Goal: Task Accomplishment & Management: Use online tool/utility

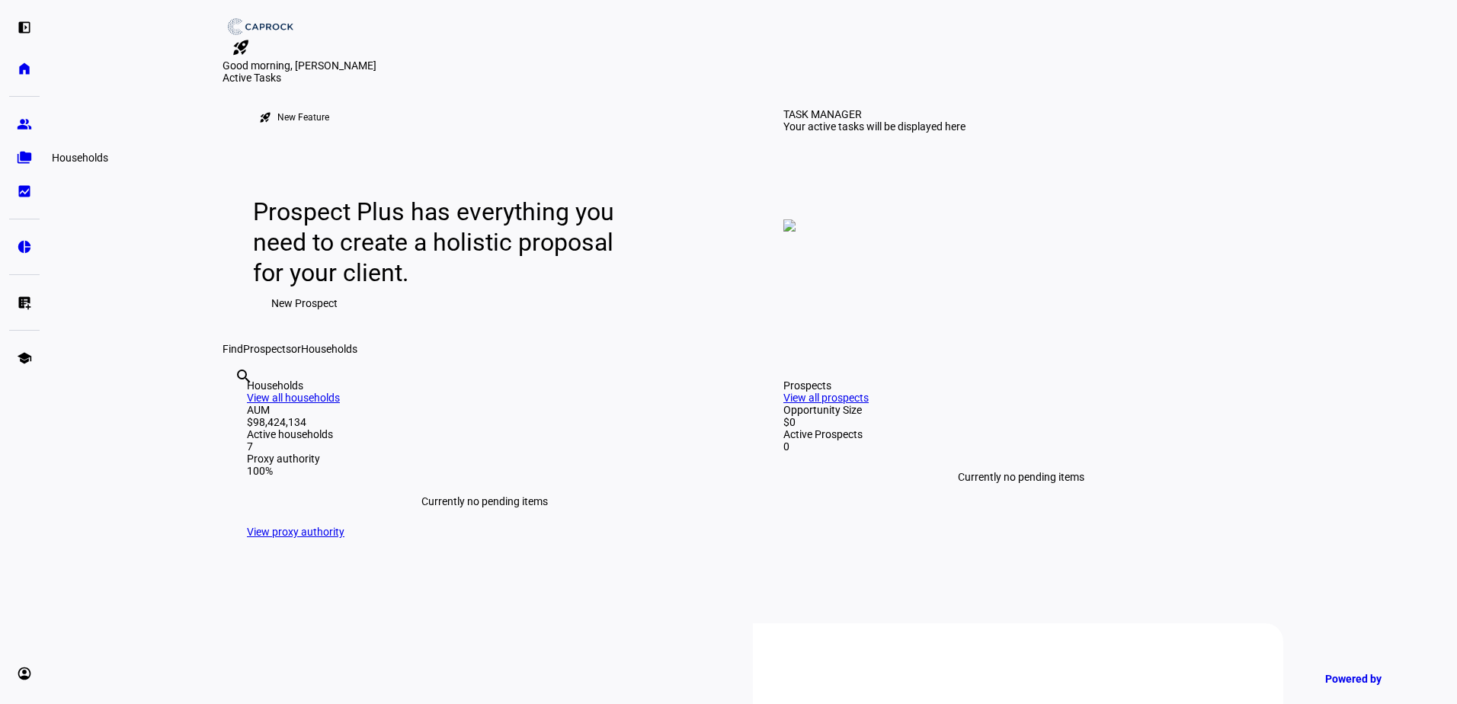
click at [21, 151] on eth-mat-symbol "folder_copy" at bounding box center [24, 157] width 15 height 15
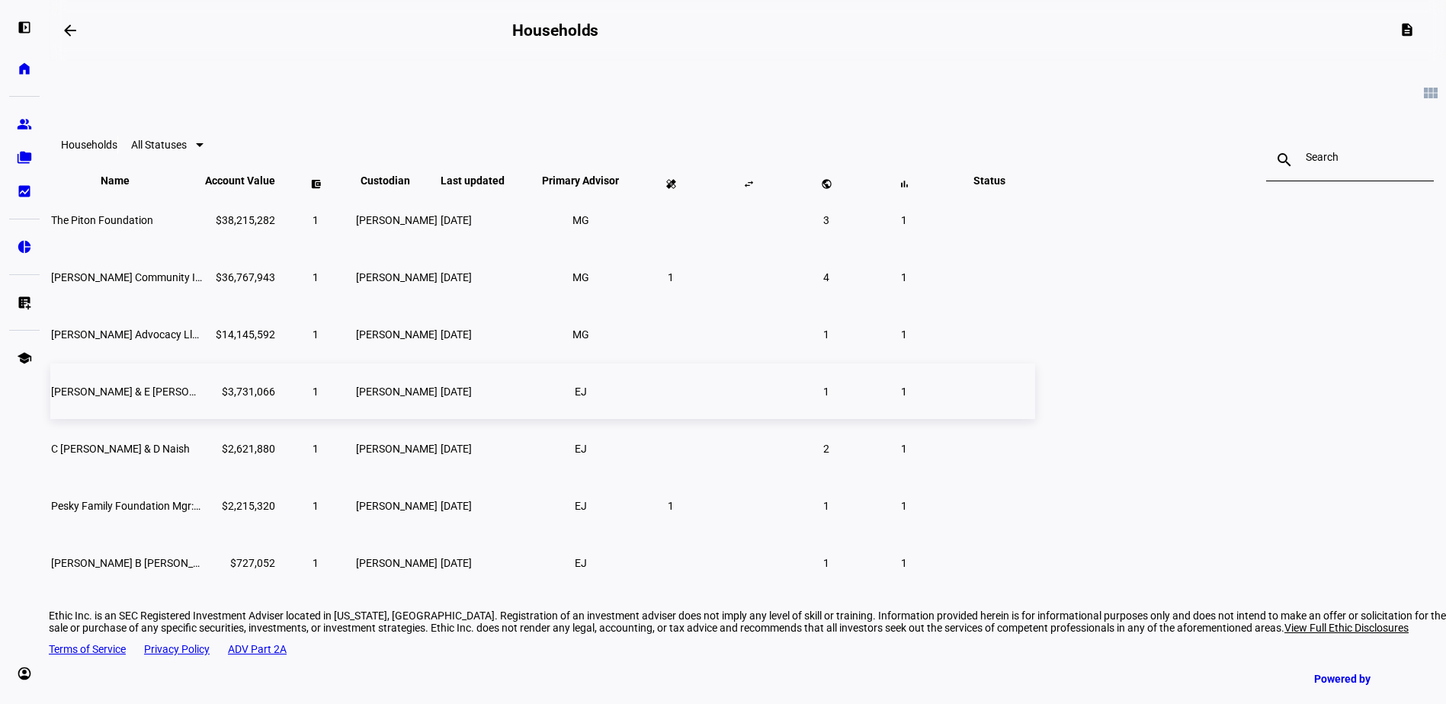
click at [234, 398] on span "[PERSON_NAME] & E [PERSON_NAME]" at bounding box center [142, 392] width 183 height 12
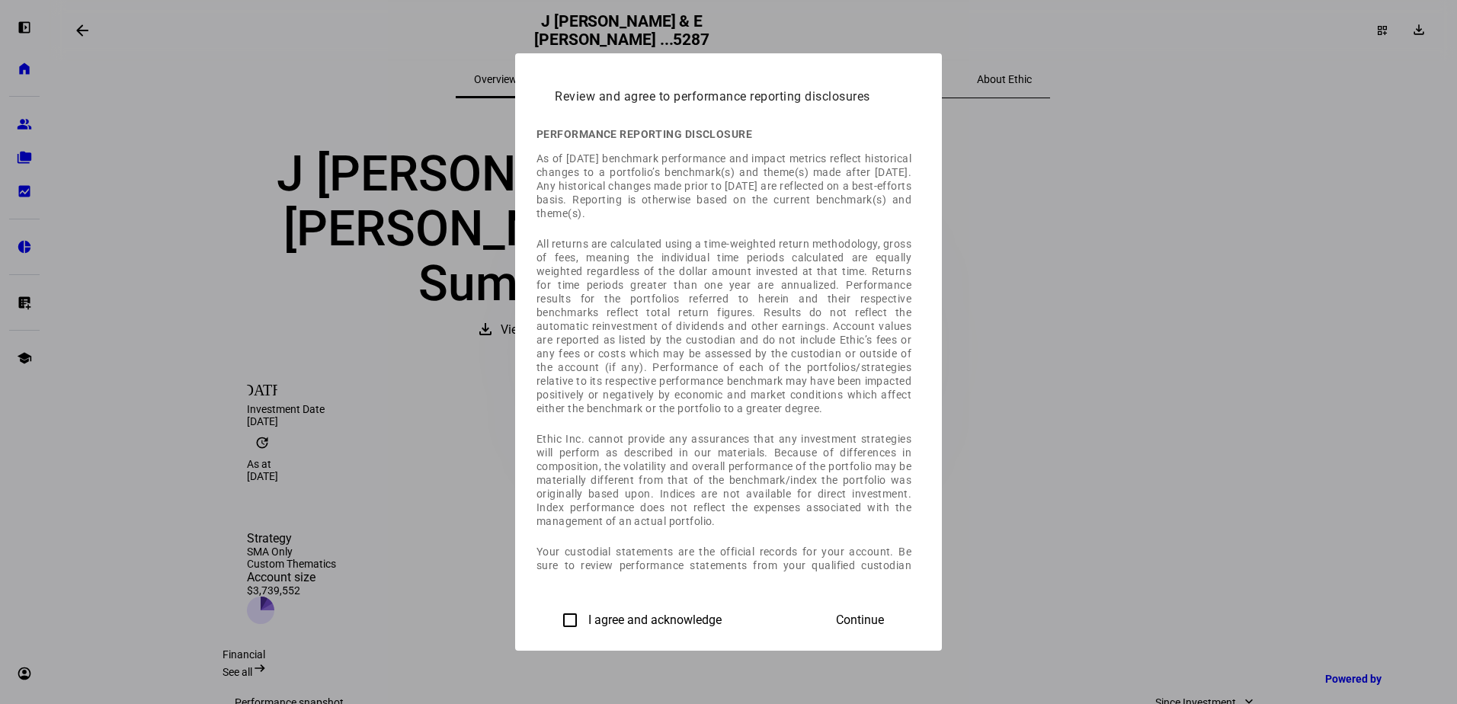
scroll to position [527, 0]
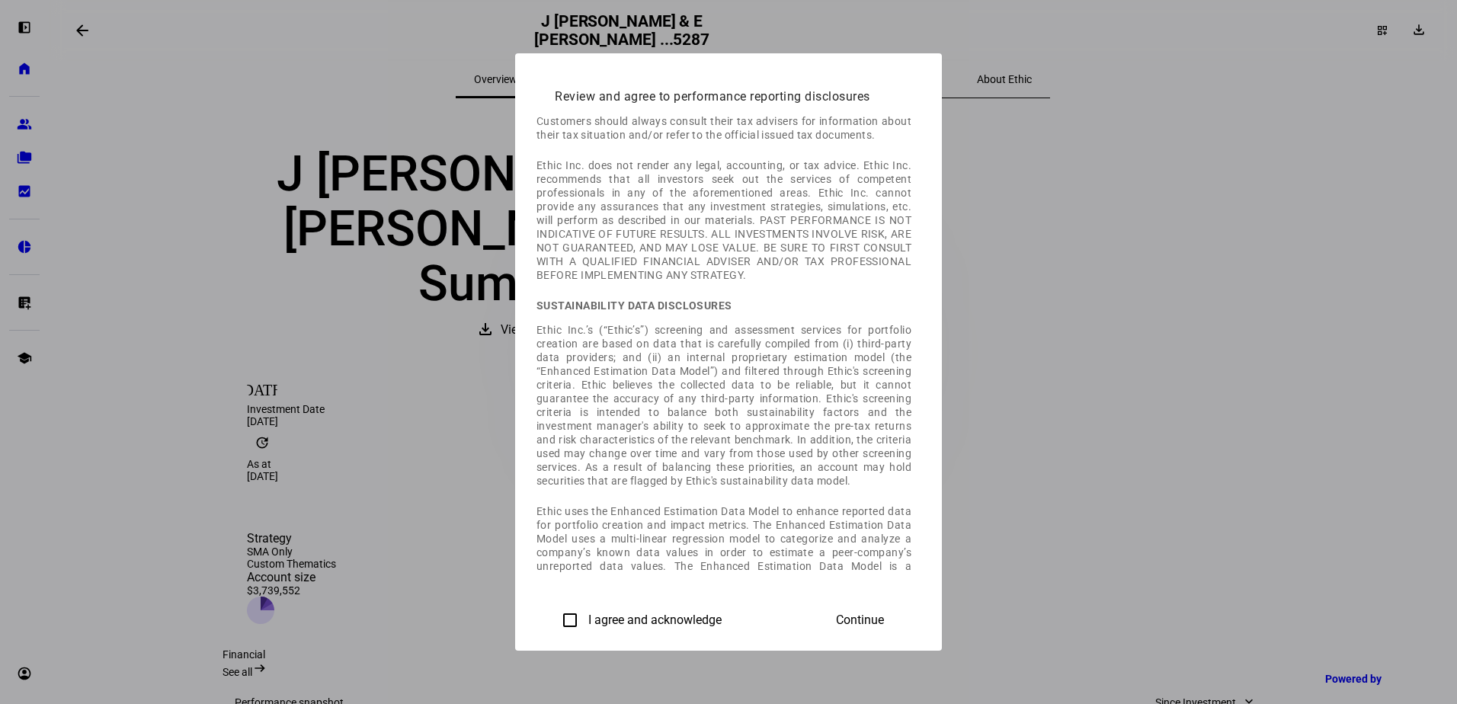
click at [585, 620] on label "I agree and acknowledge" at bounding box center [653, 621] width 136 height 14
click at [555, 620] on input "I agree and acknowledge" at bounding box center [570, 620] width 30 height 30
checkbox input "true"
click at [884, 618] on span "Continue" at bounding box center [860, 621] width 48 height 14
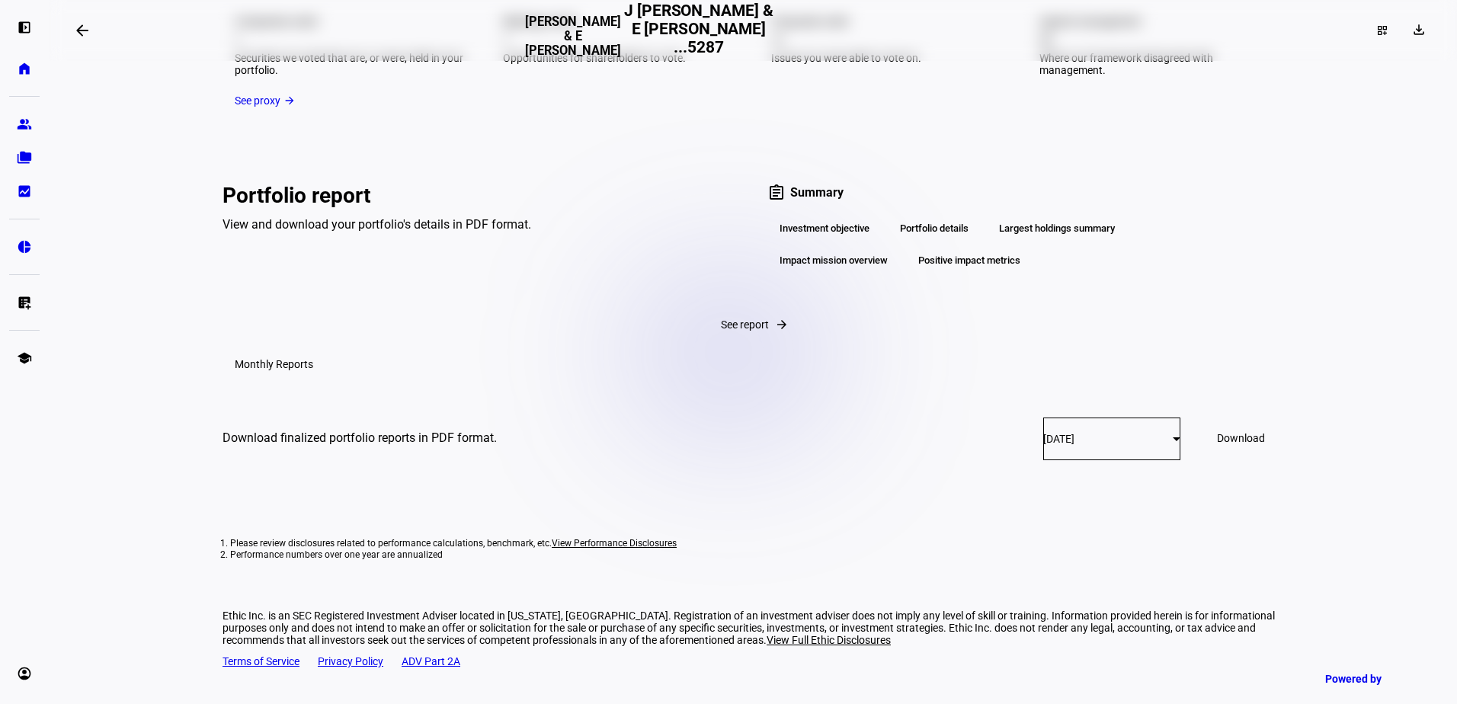
scroll to position [2815, 0]
click at [29, 71] on eth-mat-symbol "home" at bounding box center [24, 68] width 15 height 15
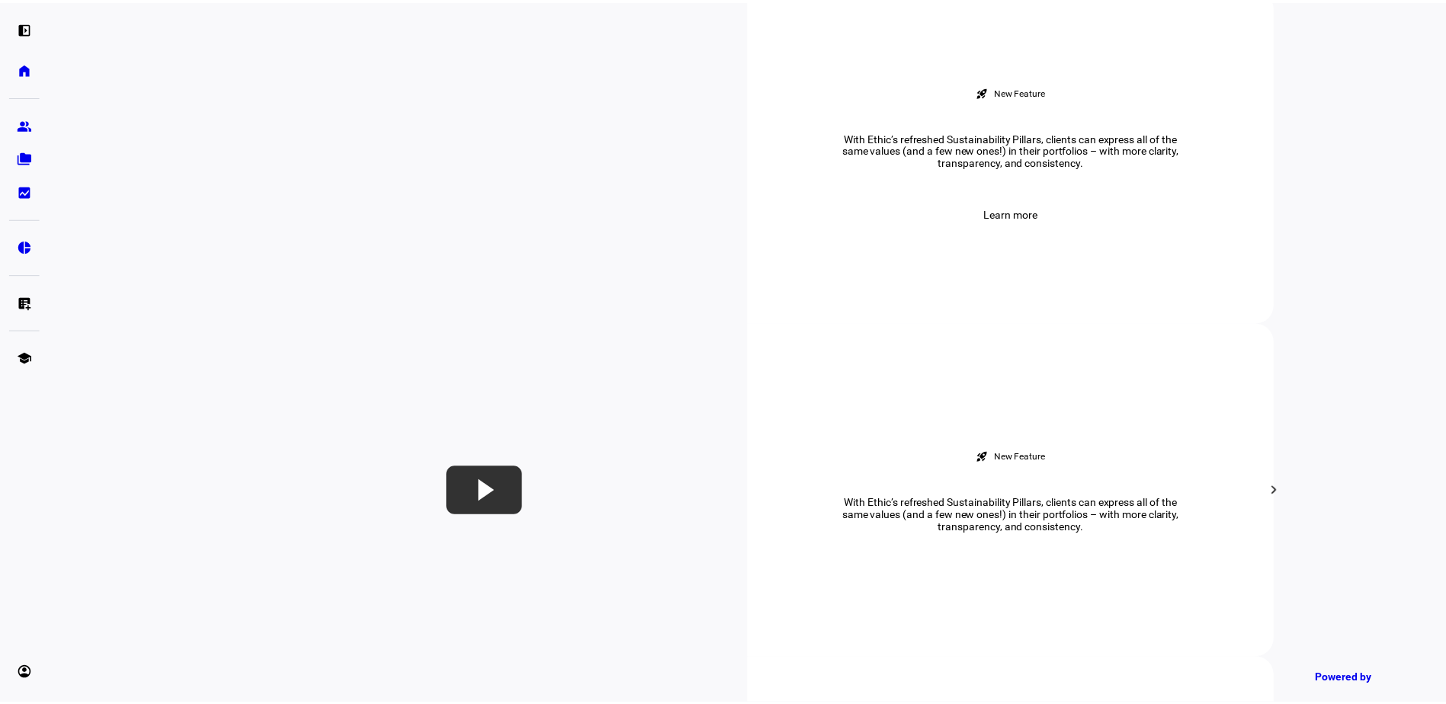
scroll to position [610, 0]
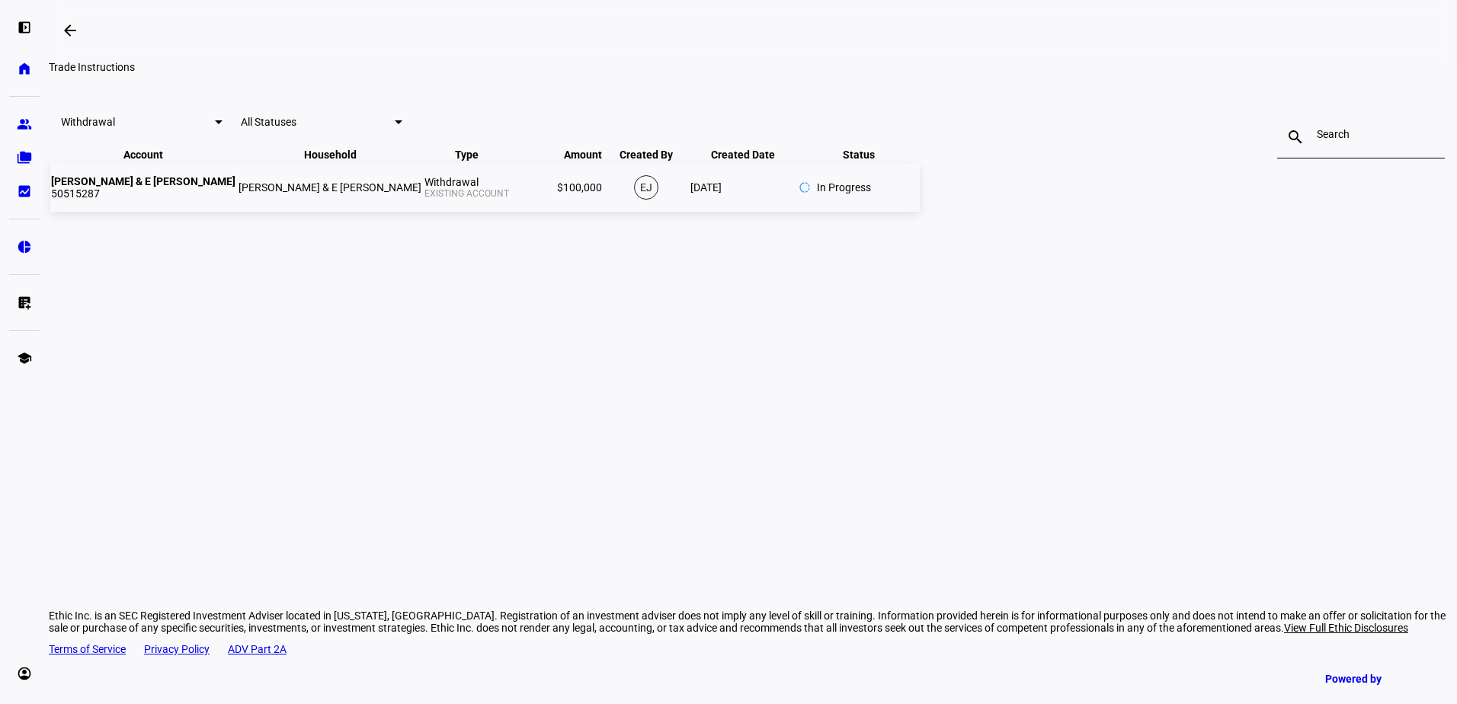
click at [236, 187] on strong "[PERSON_NAME] & E [PERSON_NAME]" at bounding box center [143, 181] width 184 height 12
